Goal: Information Seeking & Learning: Check status

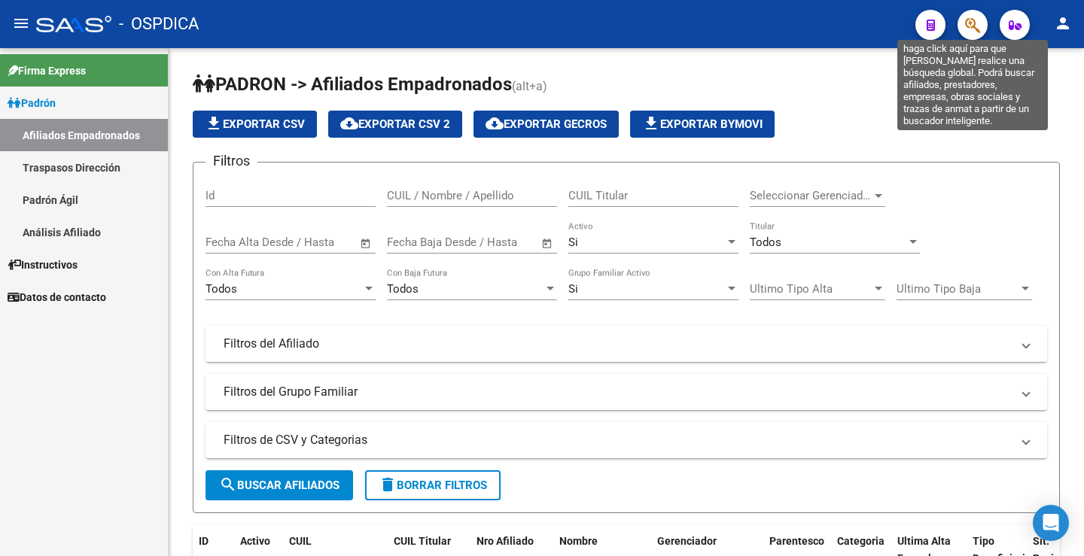
click at [968, 30] on icon "button" at bounding box center [972, 25] width 15 height 17
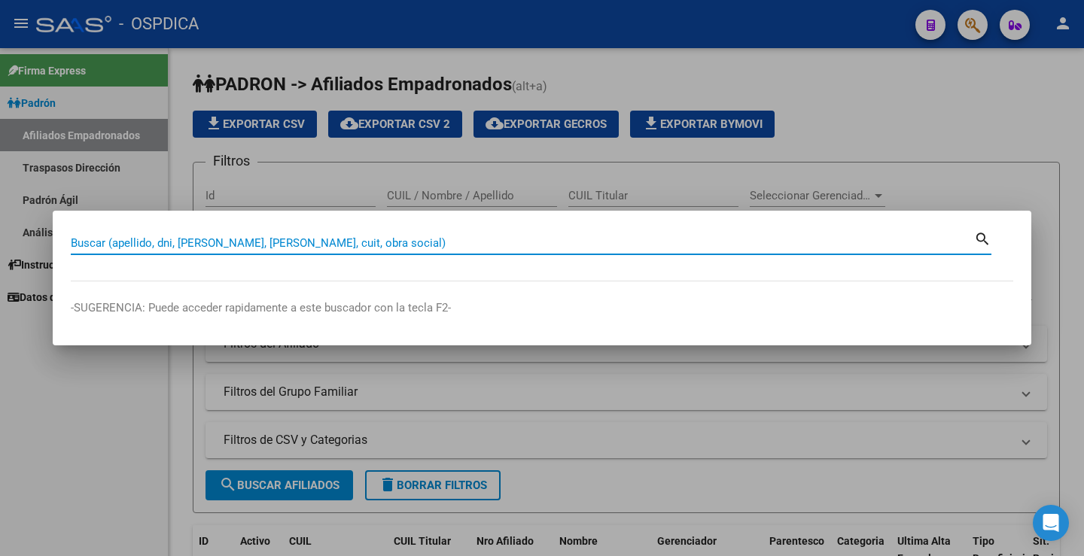
paste input "58187655"
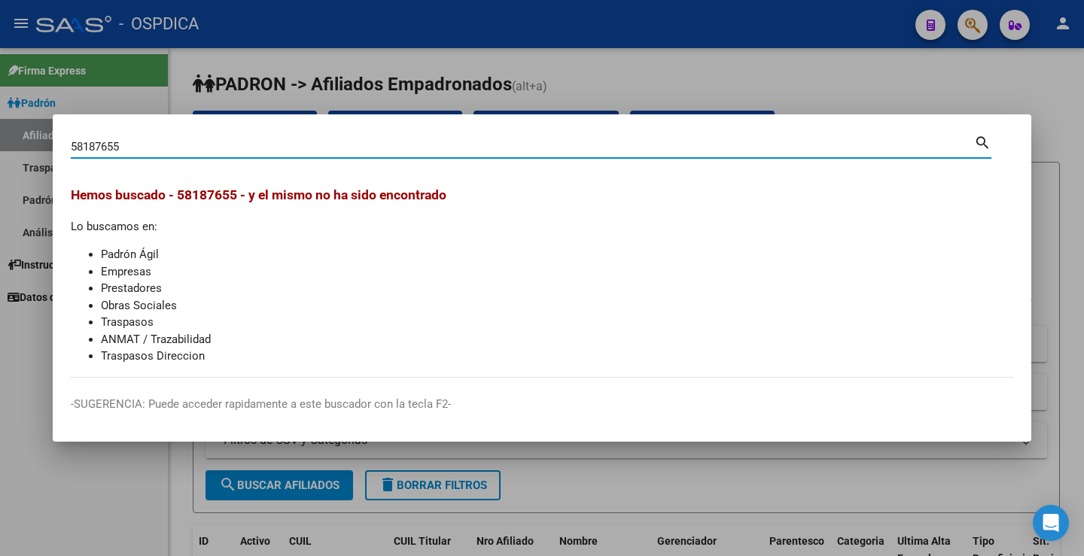
click at [217, 146] on input "58187655" at bounding box center [522, 147] width 903 height 14
paste input "37719892"
type input "37719892"
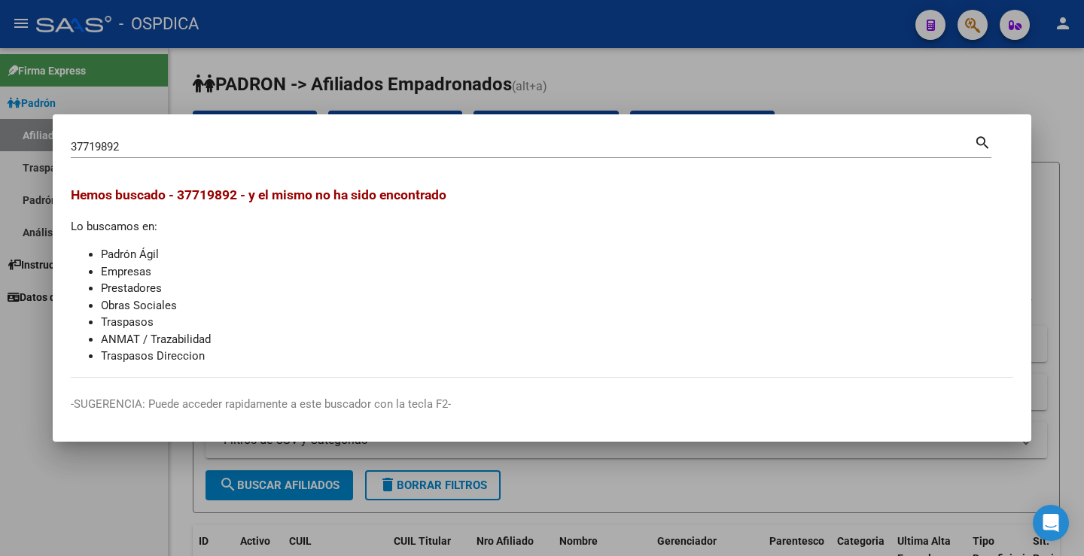
click at [379, 130] on mat-dialog-container "37719892 Buscar (apellido, dni, cuil, nro traspaso, cuit, obra social) search H…" at bounding box center [542, 278] width 978 height 328
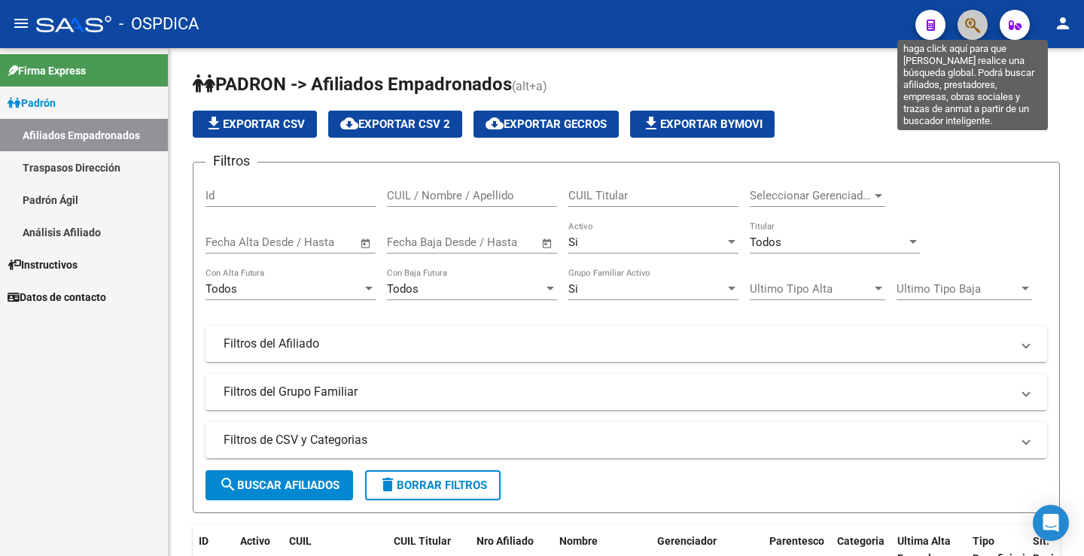
click at [972, 24] on icon "button" at bounding box center [972, 25] width 15 height 17
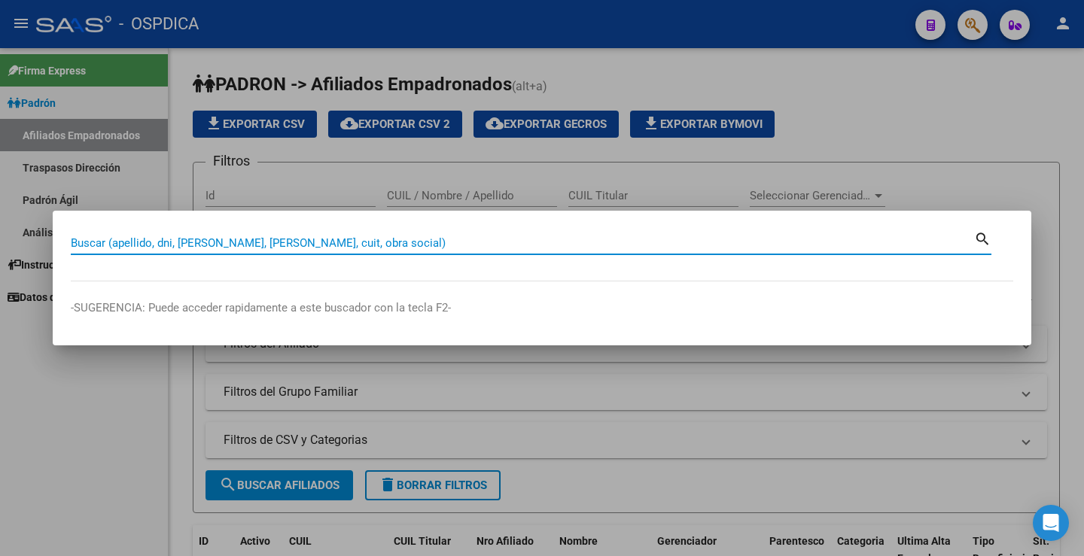
paste input "58276126"
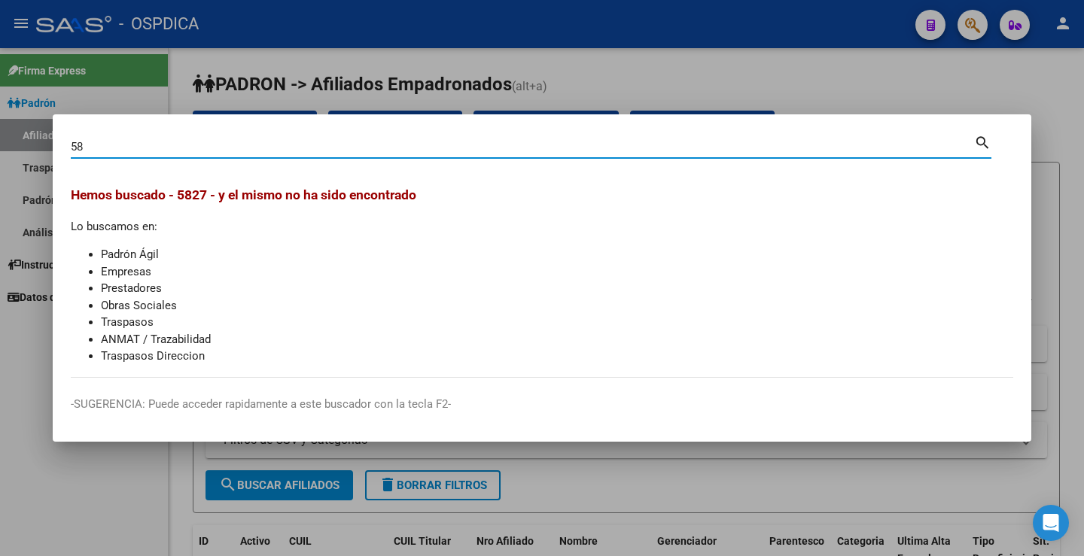
type input "5"
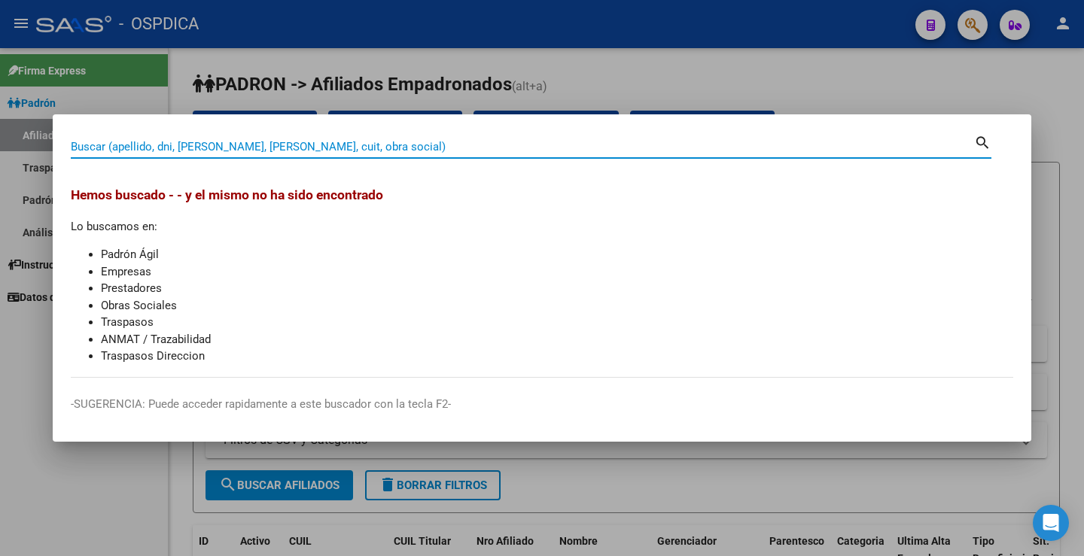
paste input "37739256"
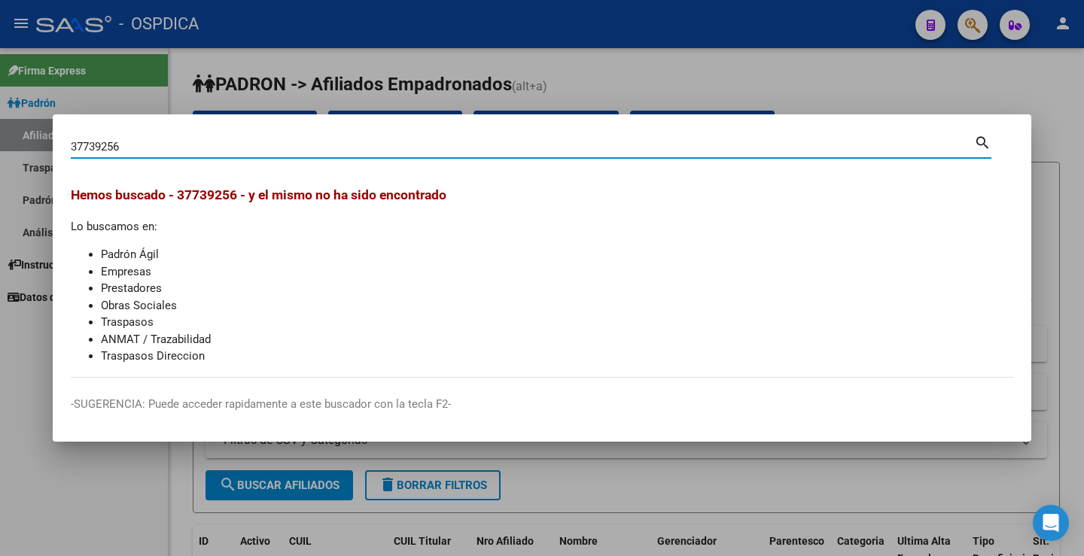
click at [333, 140] on input "37739256" at bounding box center [522, 147] width 903 height 14
paste input "52333089"
click at [233, 144] on input "52333089" at bounding box center [522, 147] width 903 height 14
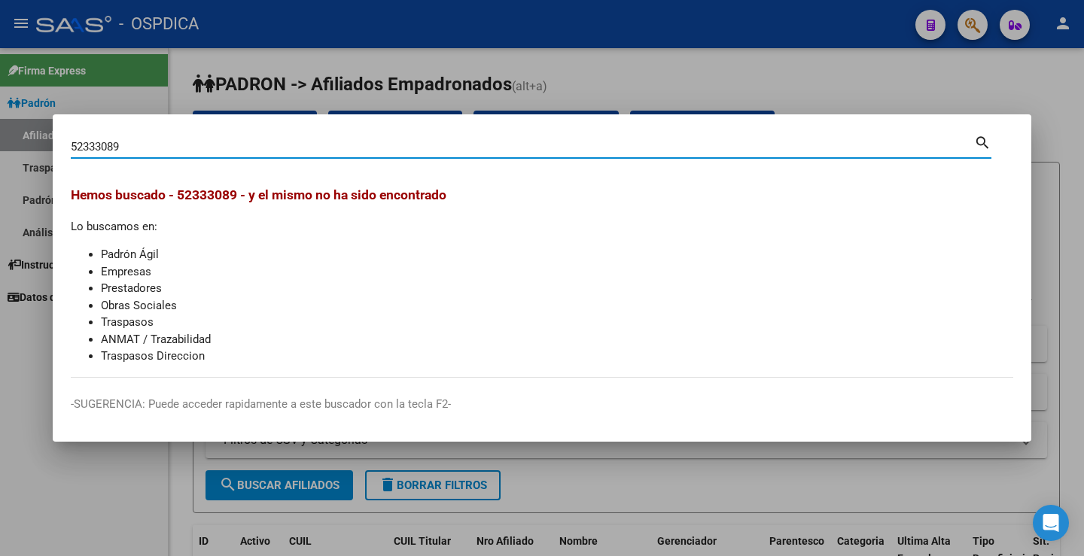
paste input "37777232"
click at [285, 153] on input "37777232" at bounding box center [522, 147] width 903 height 14
paste input "55348543"
click at [169, 150] on input "55348543" at bounding box center [522, 147] width 903 height 14
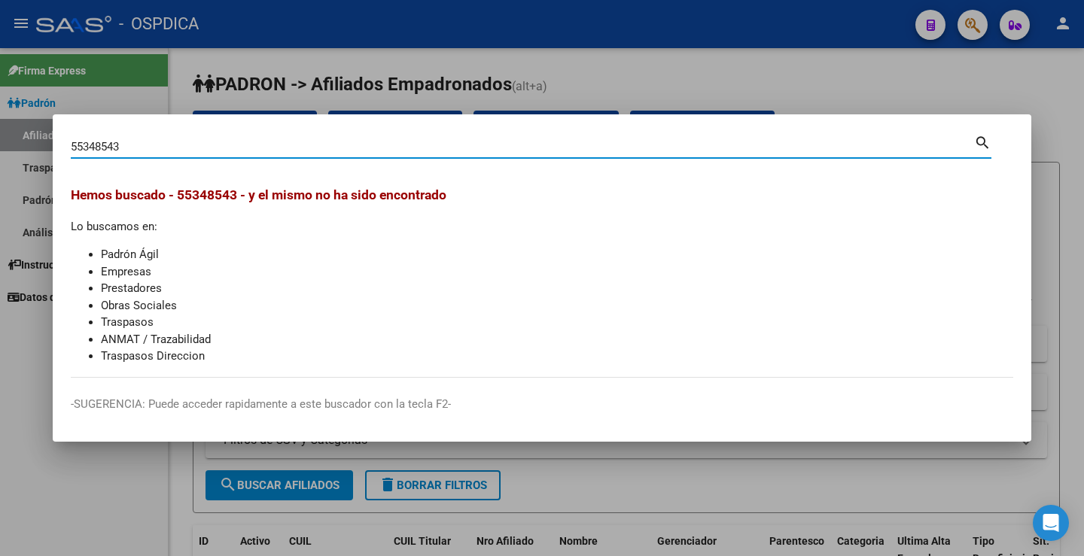
click at [169, 150] on input "55348543" at bounding box center [522, 147] width 903 height 14
paste input "37955637"
click at [206, 149] on input "37955637" at bounding box center [522, 147] width 903 height 14
paste input "70278829"
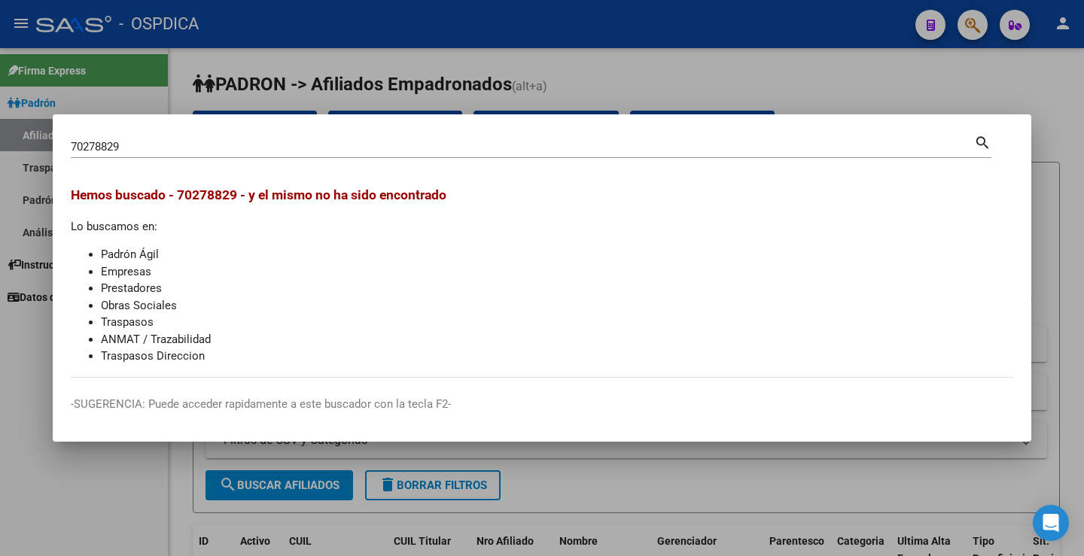
click at [198, 154] on div "70278829 Buscar (apellido, dni, [PERSON_NAME], [PERSON_NAME], cuit, obra social)" at bounding box center [522, 146] width 903 height 23
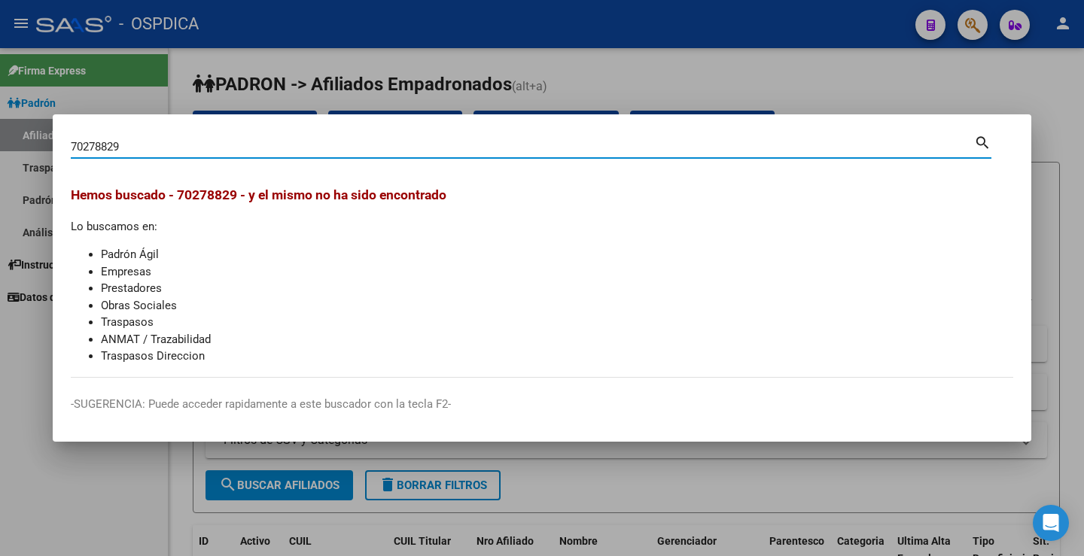
click at [193, 149] on input "70278829" at bounding box center [522, 147] width 903 height 14
paste input "37966651"
click at [296, 160] on div "37966651 Buscar (apellido, dni, [PERSON_NAME], [PERSON_NAME], cuit, obra social…" at bounding box center [531, 152] width 920 height 40
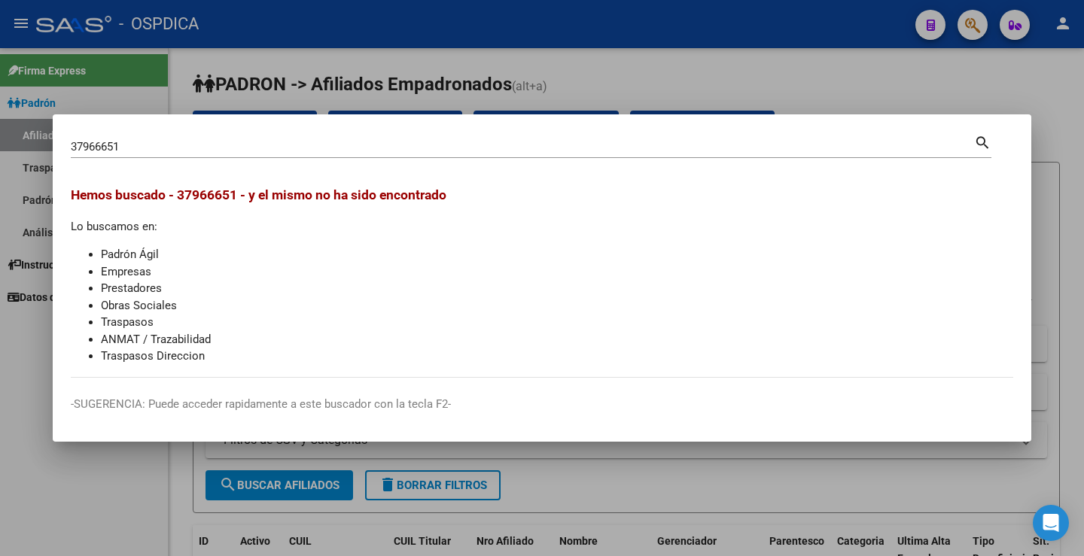
click at [290, 150] on input "37966651" at bounding box center [522, 147] width 903 height 14
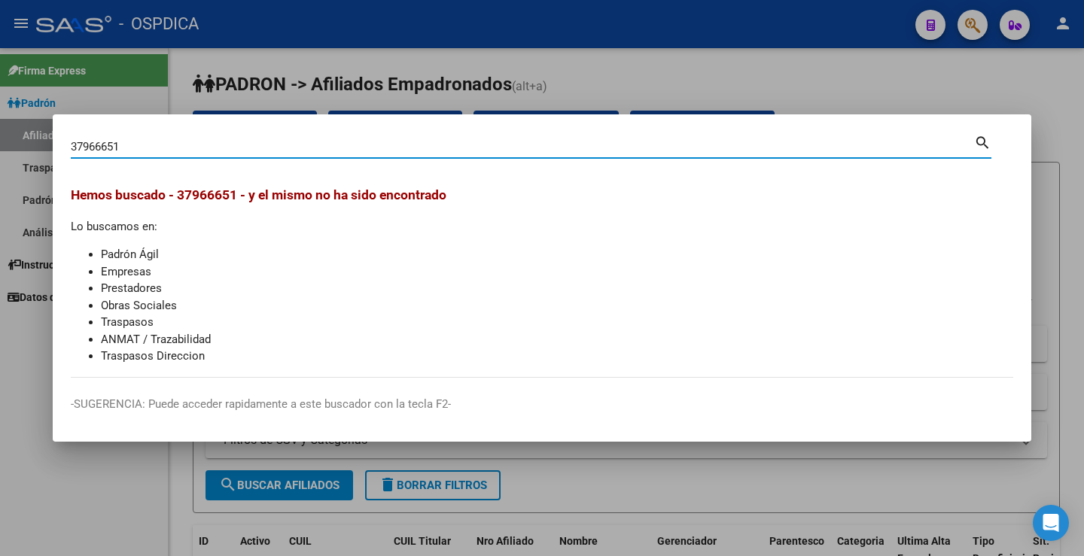
click at [290, 150] on input "37966651" at bounding box center [522, 147] width 903 height 14
paste input "52386237"
click at [248, 143] on input "52386237" at bounding box center [522, 147] width 903 height 14
paste input "38024501"
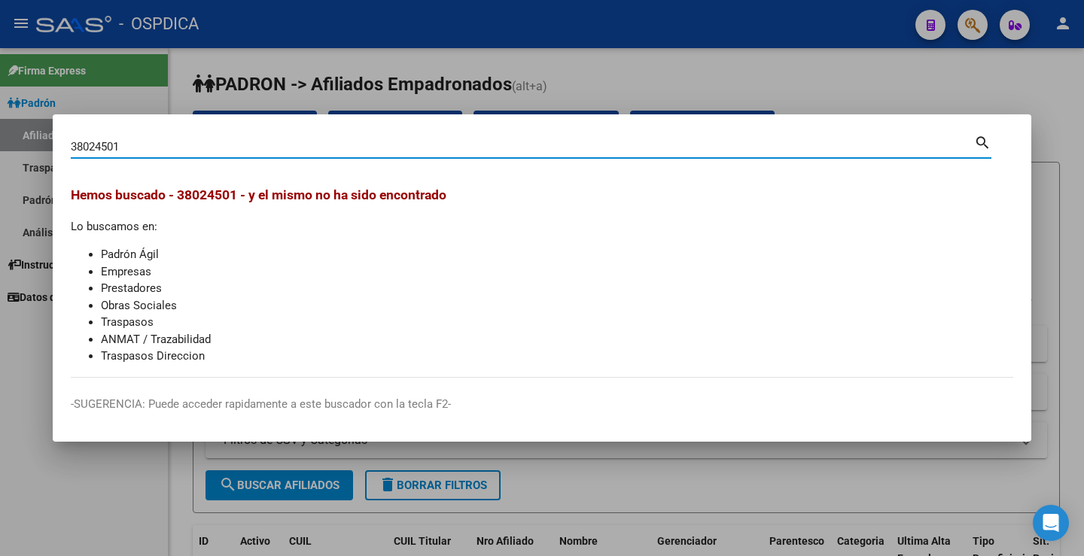
type input "38024501"
click at [650, 84] on div at bounding box center [542, 278] width 1084 height 556
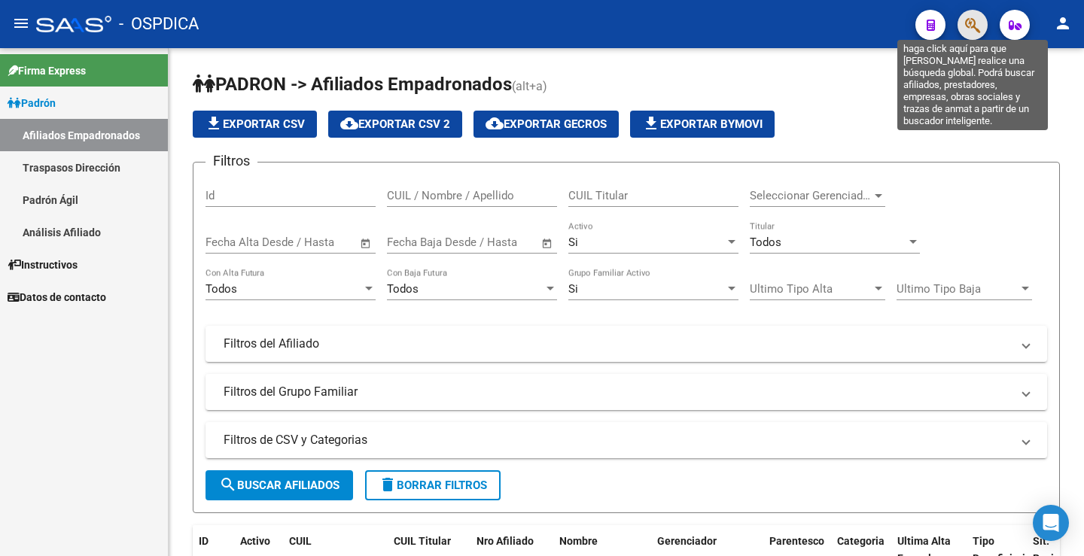
click at [967, 26] on icon "button" at bounding box center [972, 25] width 15 height 17
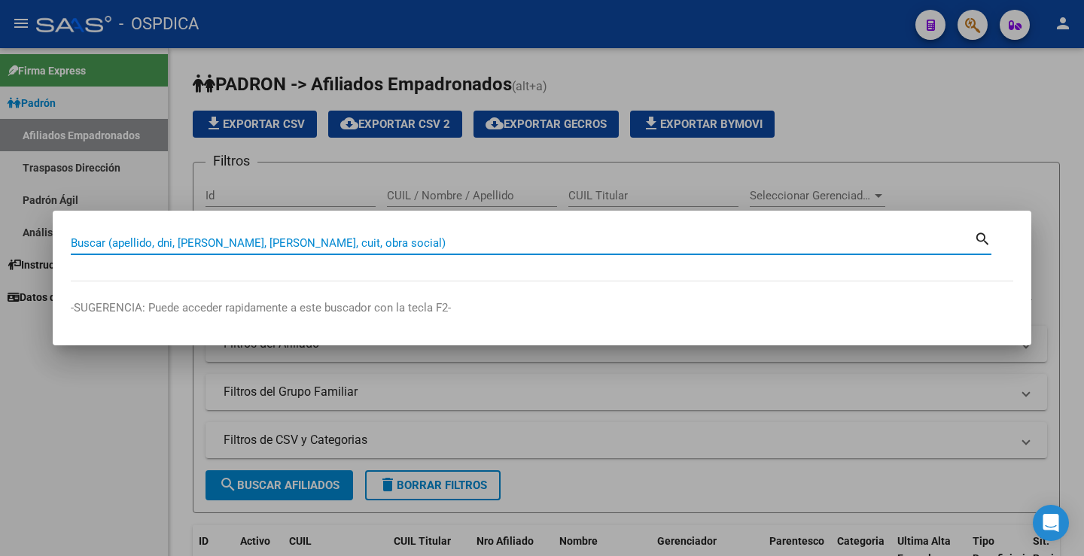
paste input "38024501"
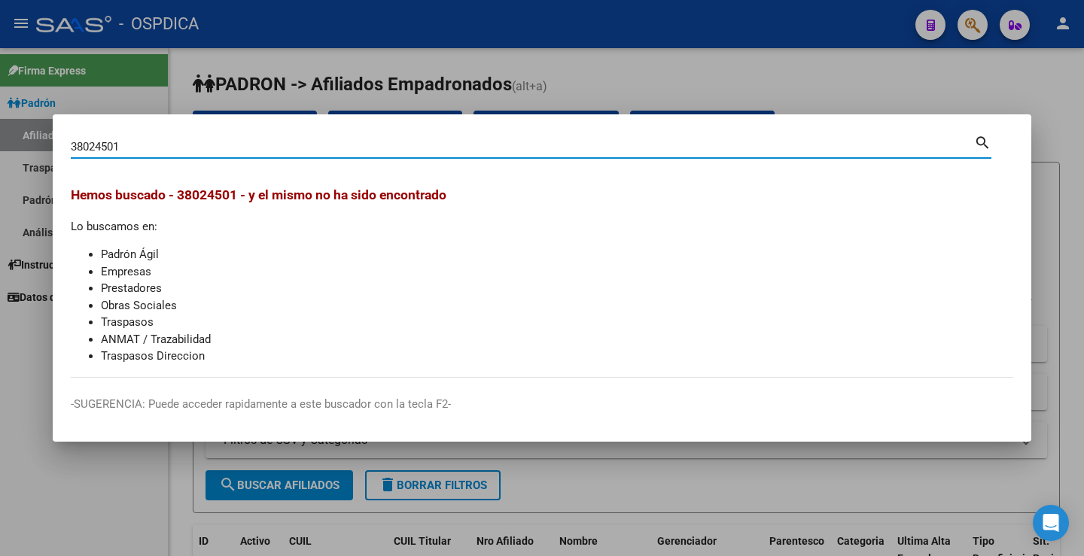
click at [299, 146] on input "38024501" at bounding box center [522, 147] width 903 height 14
paste input "59736487"
drag, startPoint x: 265, startPoint y: 141, endPoint x: 261, endPoint y: 150, distance: 9.8
click at [263, 144] on input "59736487" at bounding box center [522, 147] width 903 height 14
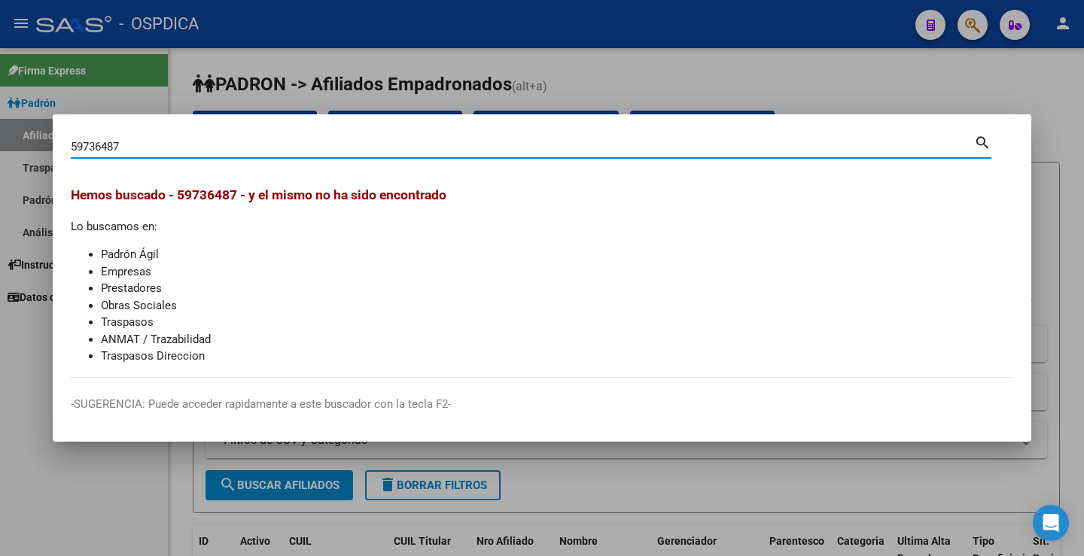
click at [261, 150] on input "59736487" at bounding box center [522, 147] width 903 height 14
paste input "3807545"
click at [163, 150] on input "38075457" at bounding box center [522, 147] width 903 height 14
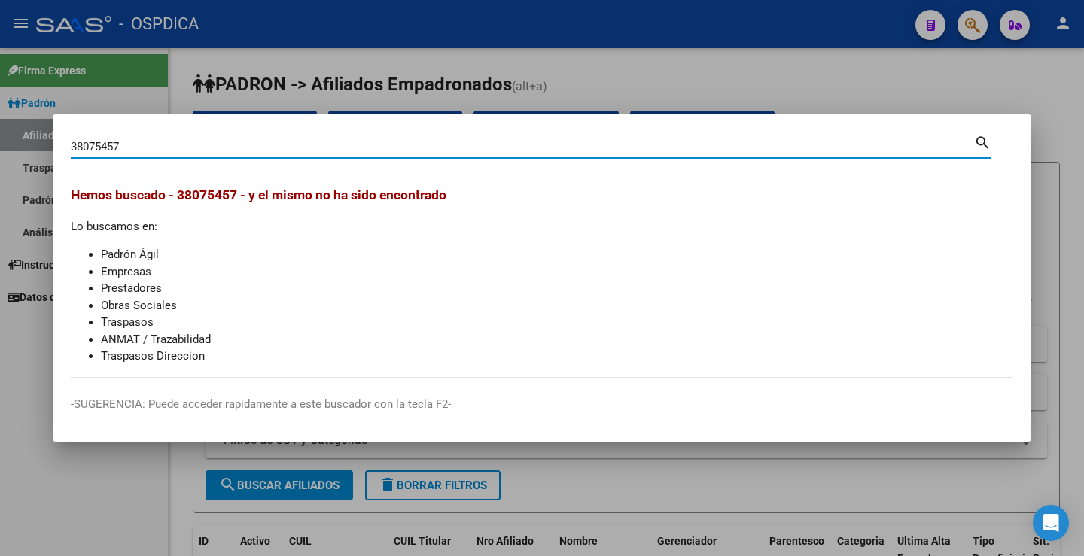
paste input "53933174"
click at [99, 143] on input "53933174" at bounding box center [522, 147] width 903 height 14
paste input "38116660"
click at [178, 150] on input "38116660" at bounding box center [522, 147] width 903 height 14
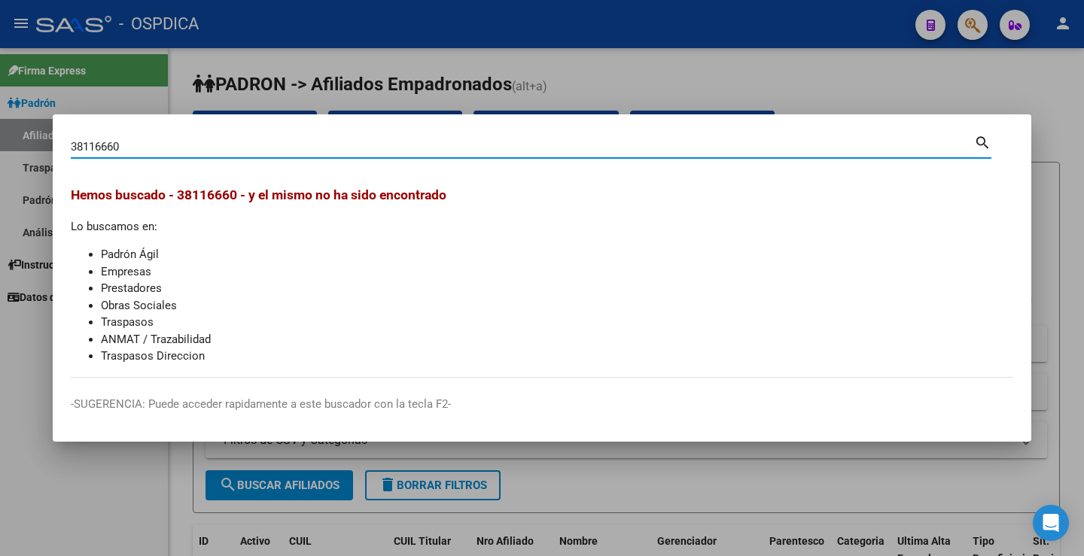
click at [178, 150] on input "38116660" at bounding box center [522, 147] width 903 height 14
paste input "59368841"
click at [184, 147] on input "59368841" at bounding box center [522, 147] width 903 height 14
paste input "38163483"
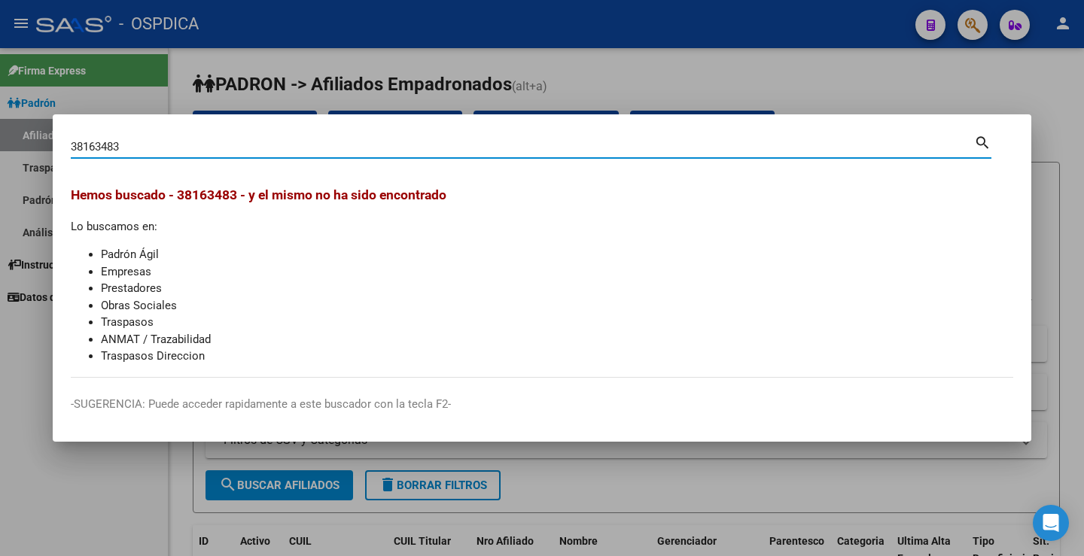
click at [167, 144] on input "38163483" at bounding box center [522, 147] width 903 height 14
paste input "55351484"
click at [205, 150] on input "55351484" at bounding box center [522, 147] width 903 height 14
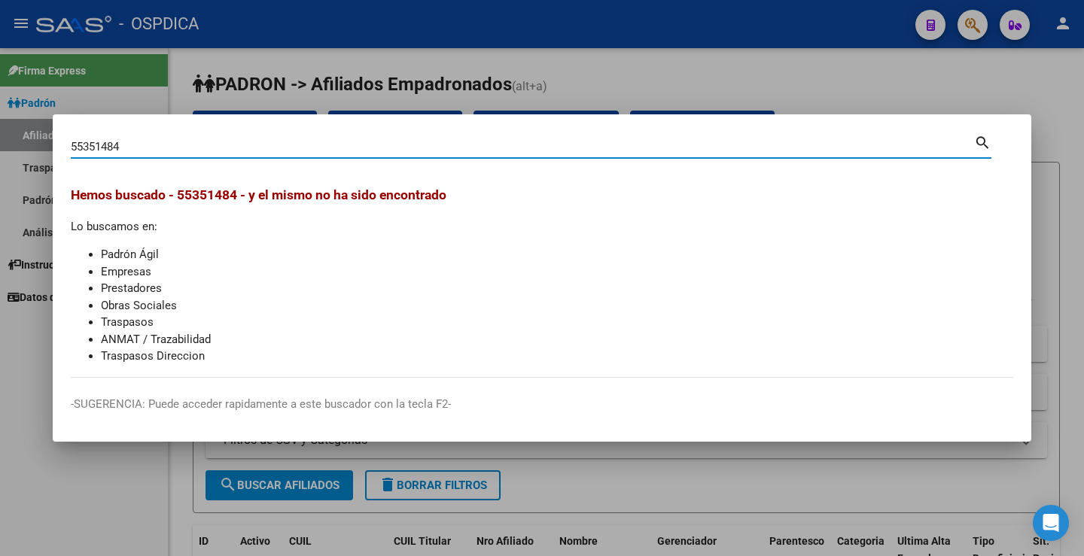
paste input "3824686"
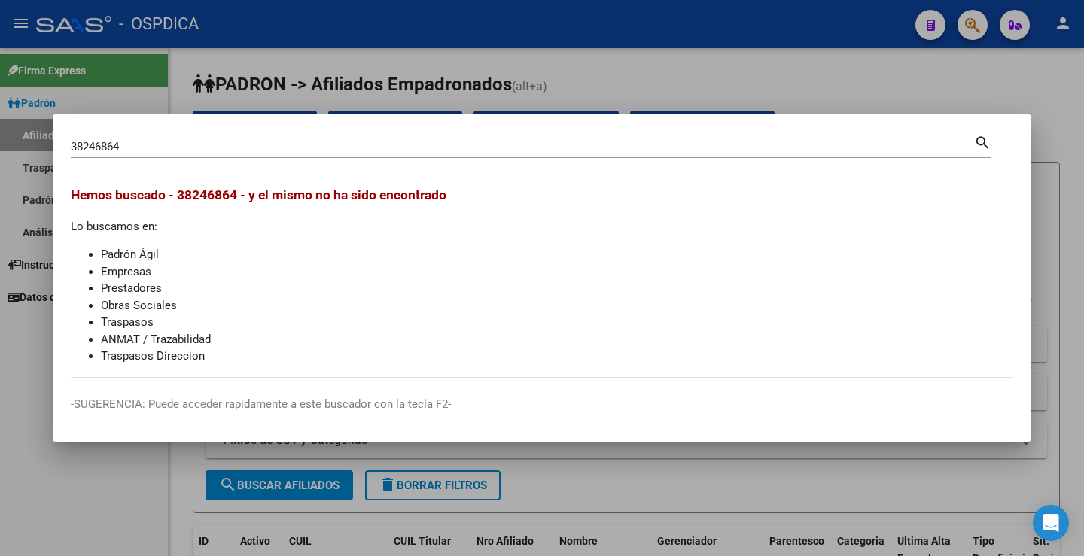
click at [287, 135] on div "38246864 Buscar (apellido, dni, cuil, nro traspaso, cuit, obra social)" at bounding box center [522, 146] width 903 height 23
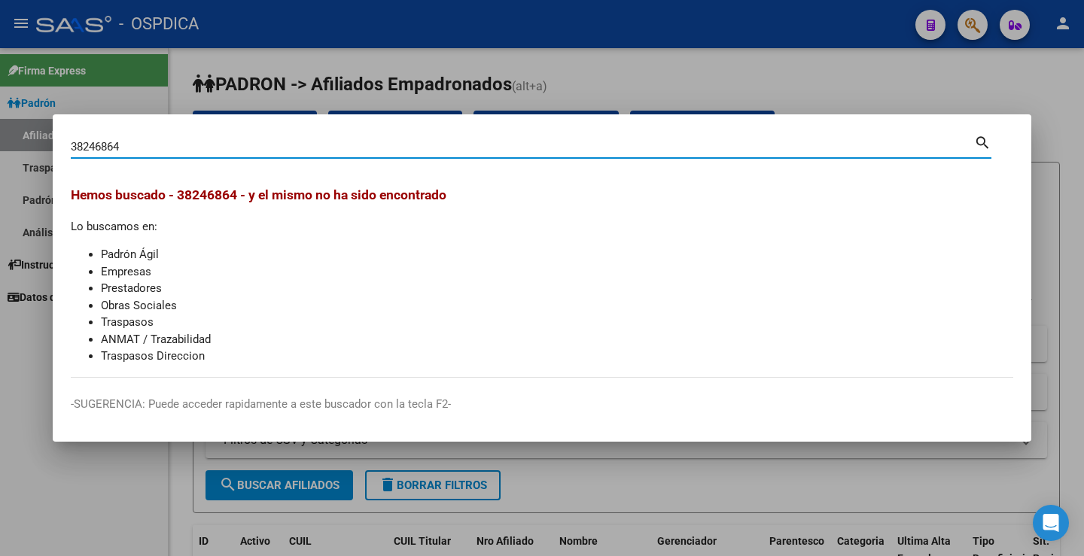
drag, startPoint x: 285, startPoint y: 144, endPoint x: 0, endPoint y: 138, distance: 285.3
click at [0, 138] on div "38246864 Buscar (apellido, dni, cuil, nro traspaso, cuit, obra social) search H…" at bounding box center [542, 278] width 1084 height 556
paste input "70165285"
click at [179, 151] on input "70165285" at bounding box center [522, 147] width 903 height 14
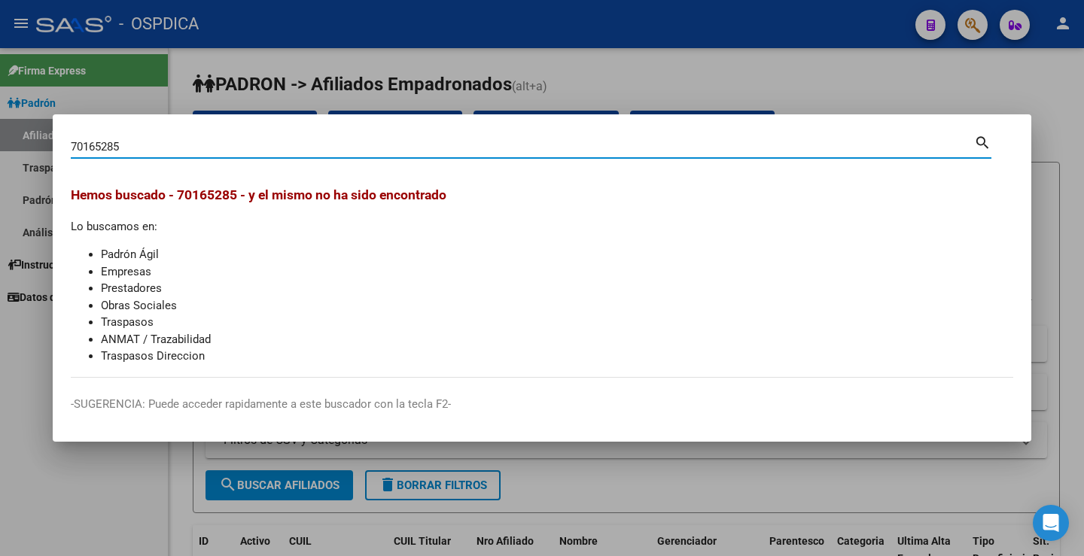
paste input "38340350"
click at [212, 151] on input "38340350" at bounding box center [522, 147] width 903 height 14
paste input "56228761"
click at [238, 153] on input "56228761" at bounding box center [522, 147] width 903 height 14
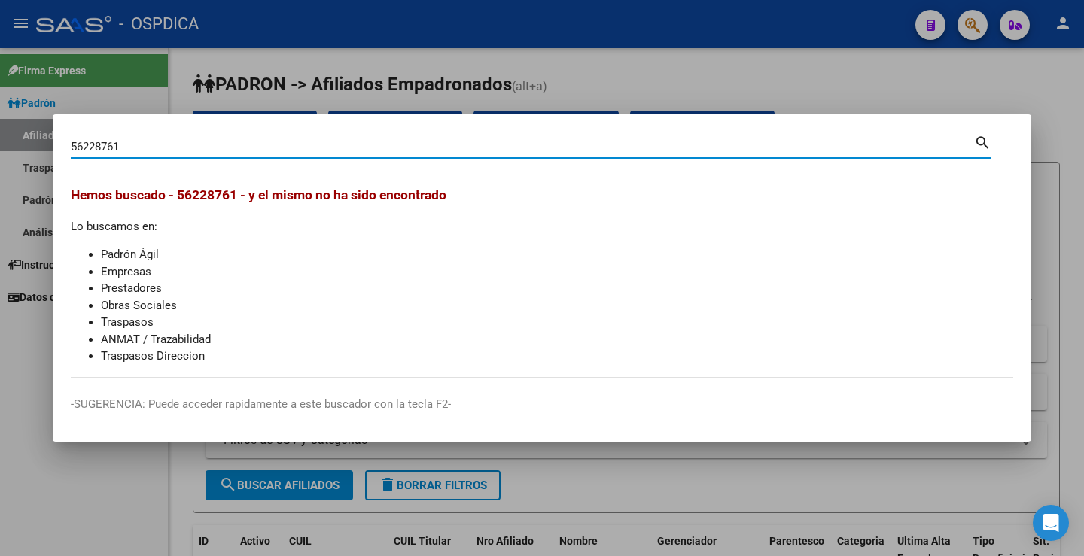
click at [238, 153] on input "56228761" at bounding box center [522, 147] width 903 height 14
paste input "38344418"
click at [194, 145] on input "38344418" at bounding box center [522, 147] width 903 height 14
click at [193, 145] on input "38344418" at bounding box center [522, 147] width 903 height 14
paste input "59487712"
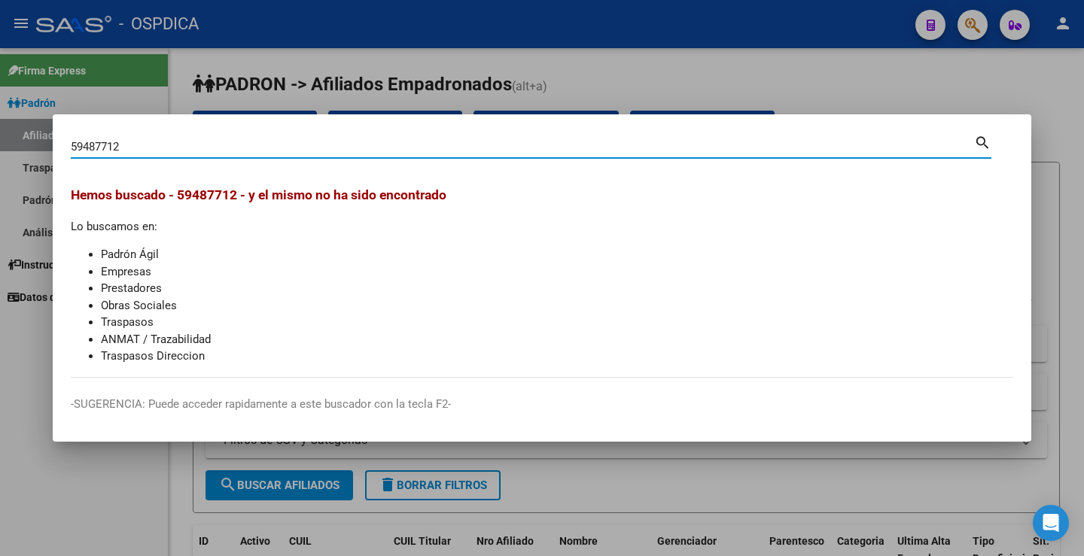
click at [196, 149] on input "59487712" at bounding box center [522, 147] width 903 height 14
paste input "38459500"
click at [214, 151] on input "38459500" at bounding box center [522, 147] width 903 height 14
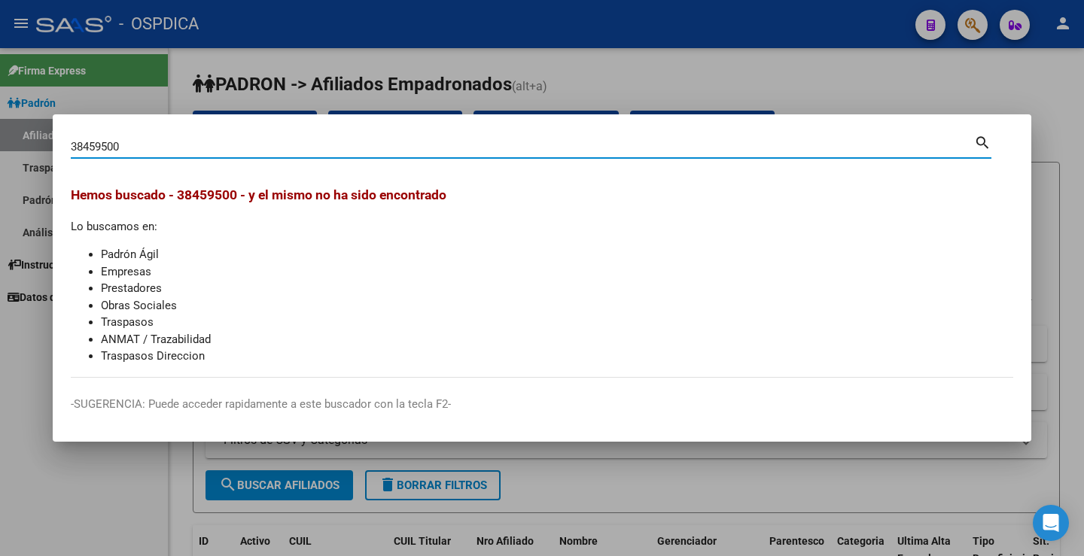
paste input "58267629"
click at [144, 151] on input "58267629" at bounding box center [522, 147] width 903 height 14
paste input "38459500"
click at [99, 145] on input "38459500" at bounding box center [522, 147] width 903 height 14
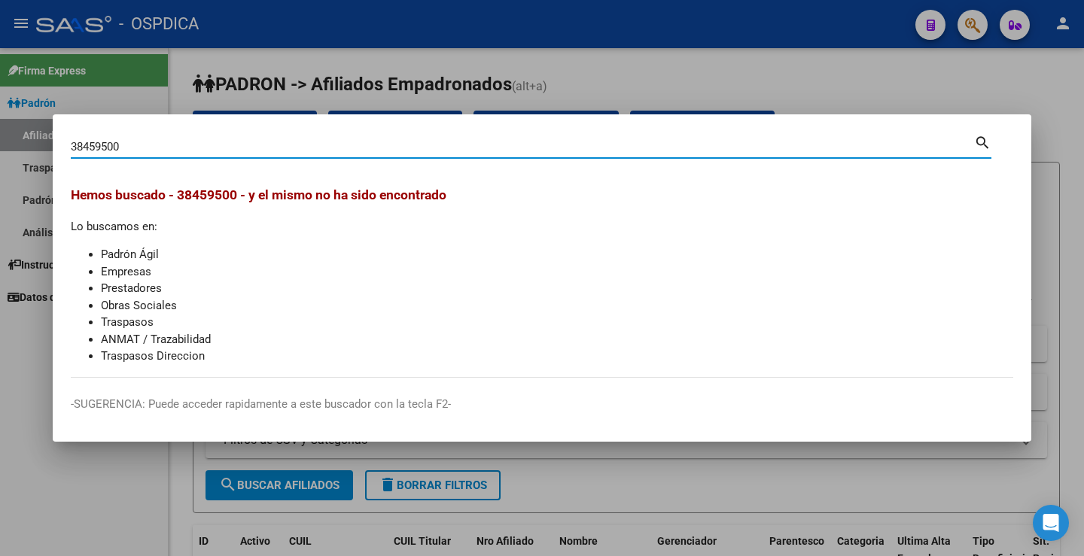
click at [99, 145] on input "38459500" at bounding box center [522, 147] width 903 height 14
paste input "59762592"
click at [184, 144] on input "59762592" at bounding box center [522, 147] width 903 height 14
paste input "38490145"
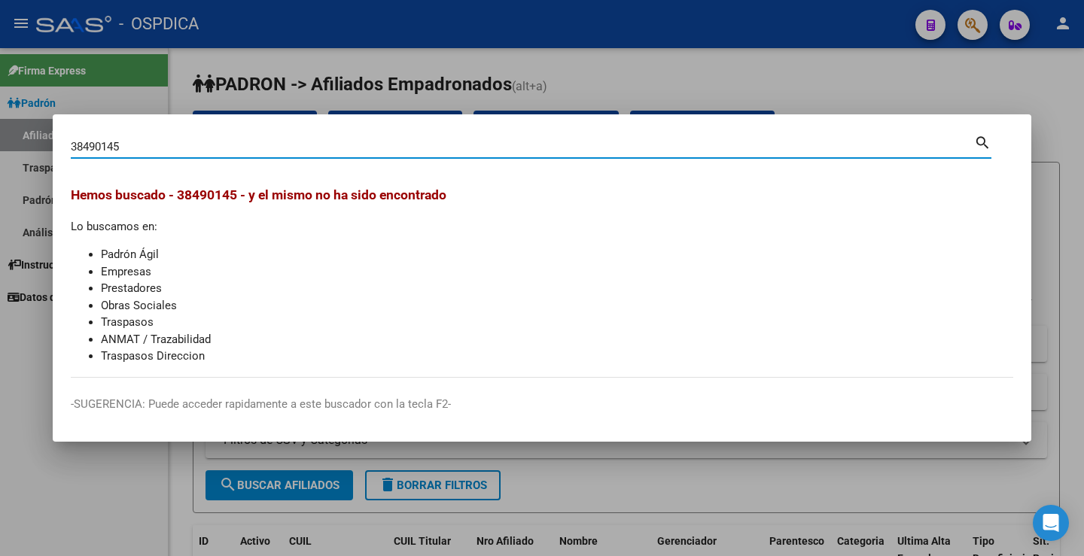
click at [275, 148] on input "38490145" at bounding box center [522, 147] width 903 height 14
click at [273, 148] on input "38490145" at bounding box center [522, 147] width 903 height 14
paste input "56357600"
type input "56357600"
click at [943, 65] on div at bounding box center [542, 278] width 1084 height 556
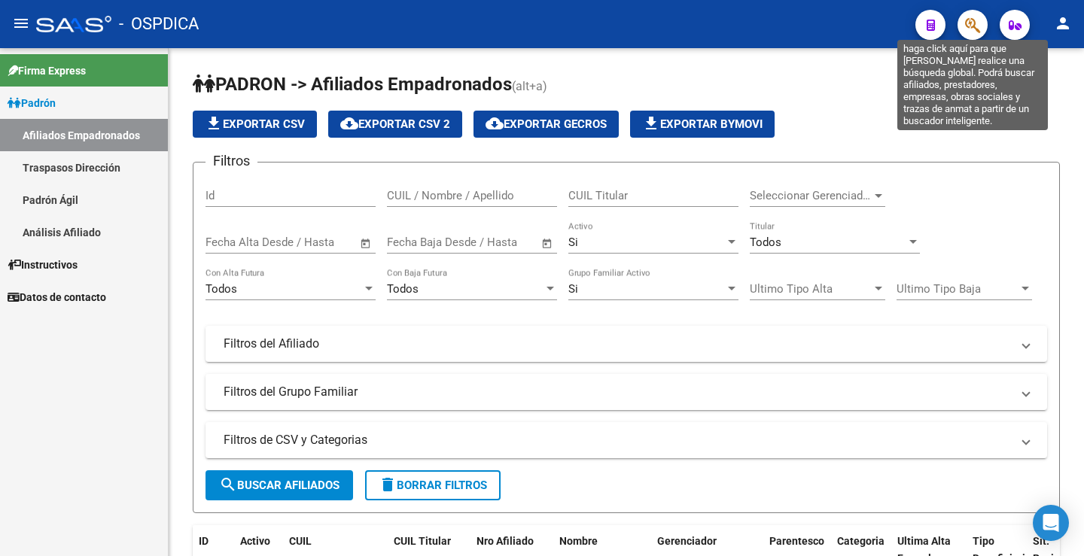
click at [973, 25] on icon "button" at bounding box center [972, 25] width 15 height 17
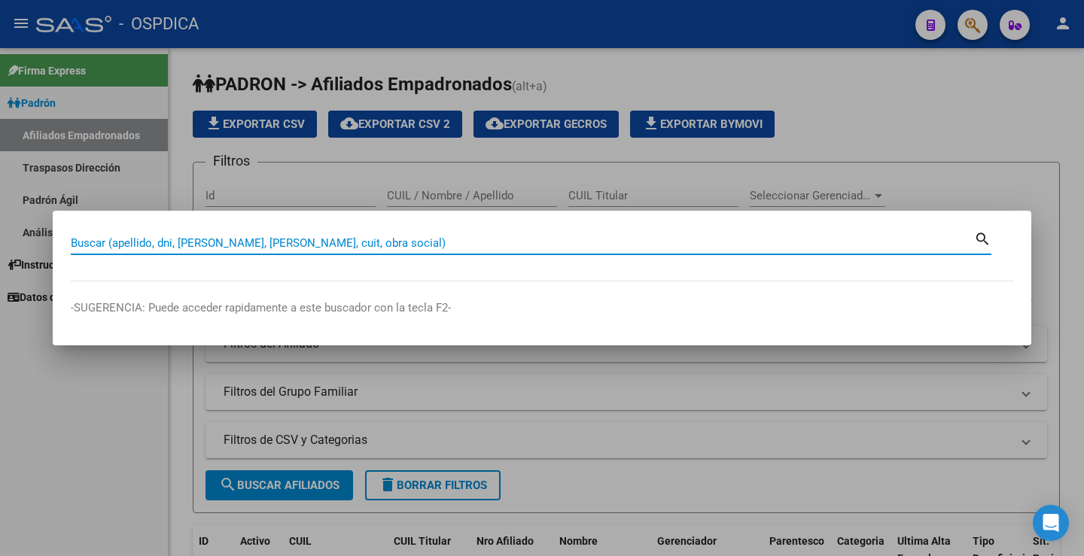
click at [213, 246] on input "Buscar (apellido, dni, [PERSON_NAME], [PERSON_NAME], cuit, obra social)" at bounding box center [522, 243] width 903 height 14
paste input "56357600"
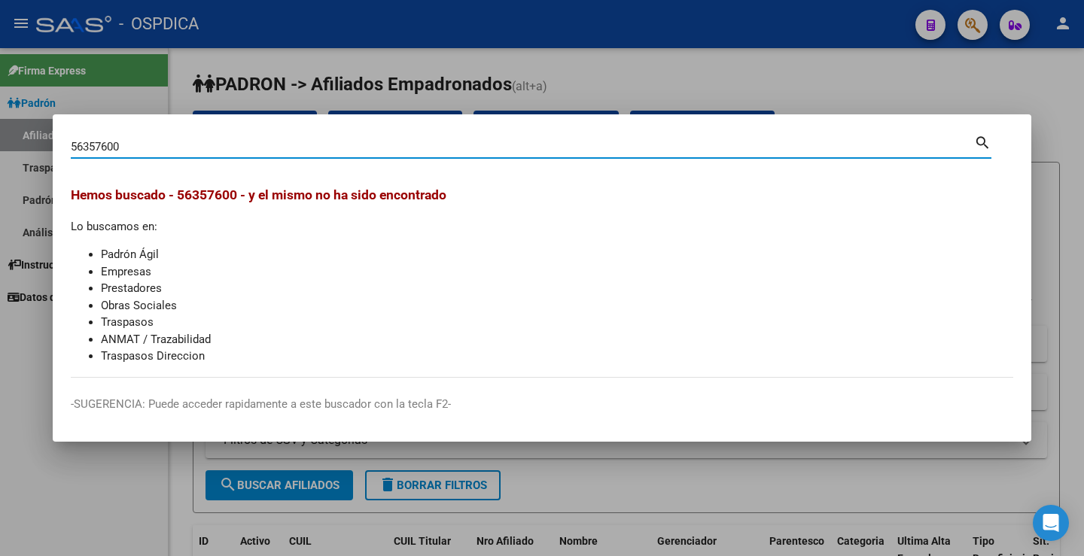
drag, startPoint x: 187, startPoint y: 143, endPoint x: 0, endPoint y: 163, distance: 188.4
click at [0, 163] on div "56357600 Buscar (apellido, dni, cuil, nro traspaso, cuit, obra social) search H…" at bounding box center [542, 278] width 1084 height 556
paste input "38734168"
type input "38734168"
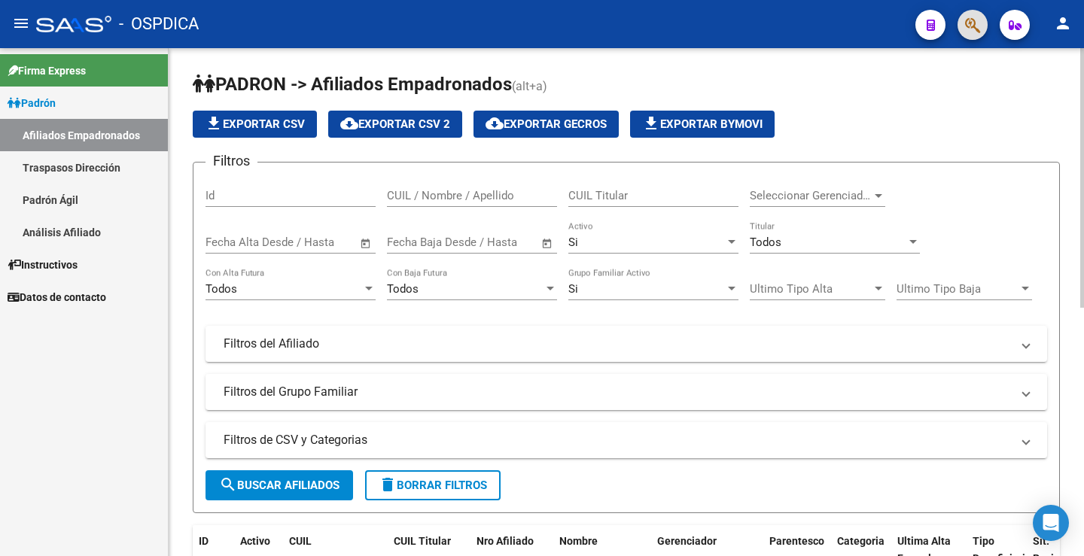
scroll to position [226, 0]
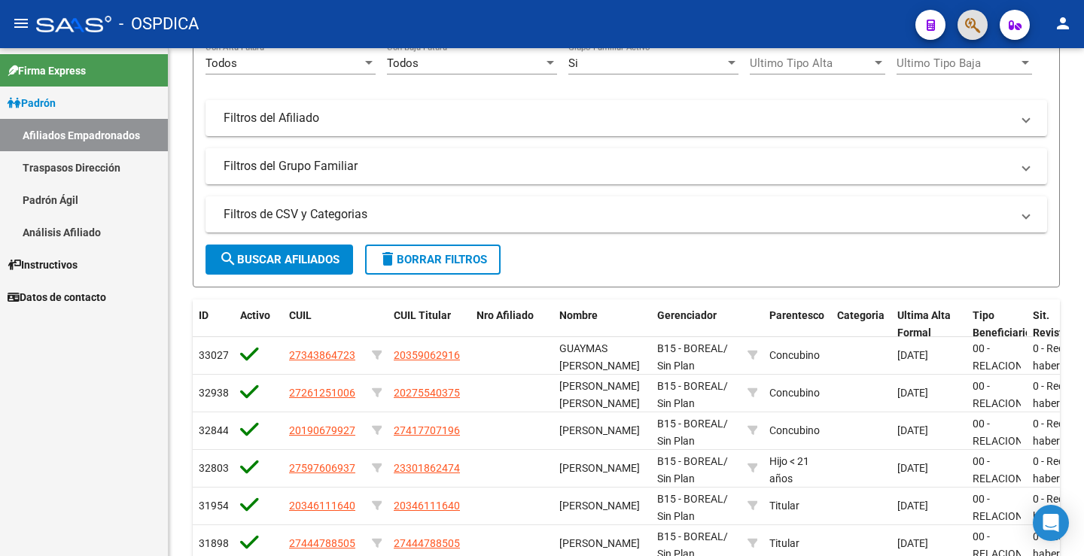
click at [47, 198] on link "Padrón Ágil" at bounding box center [84, 200] width 168 height 32
